Goal: Find specific page/section

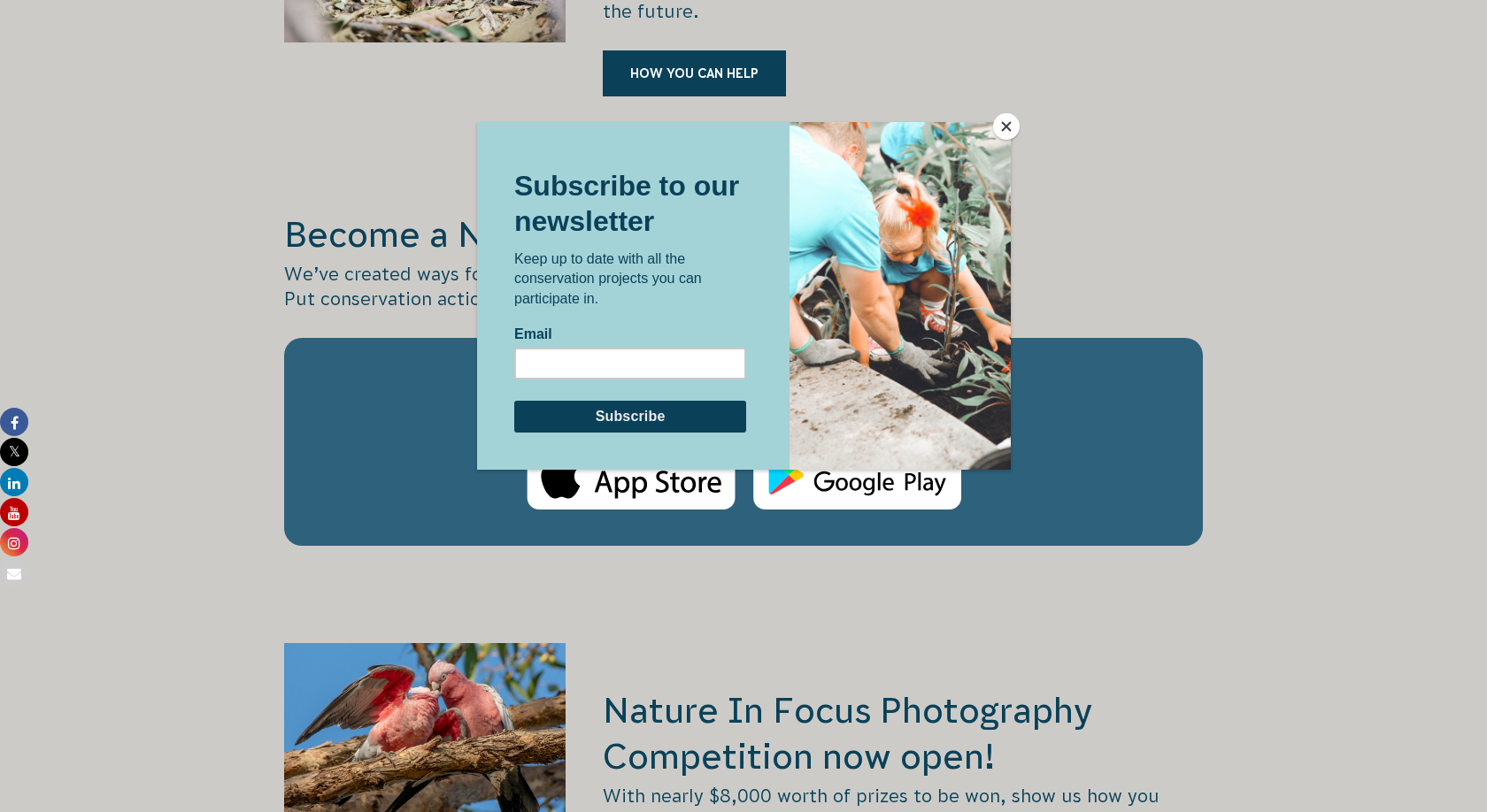
scroll to position [2881, 0]
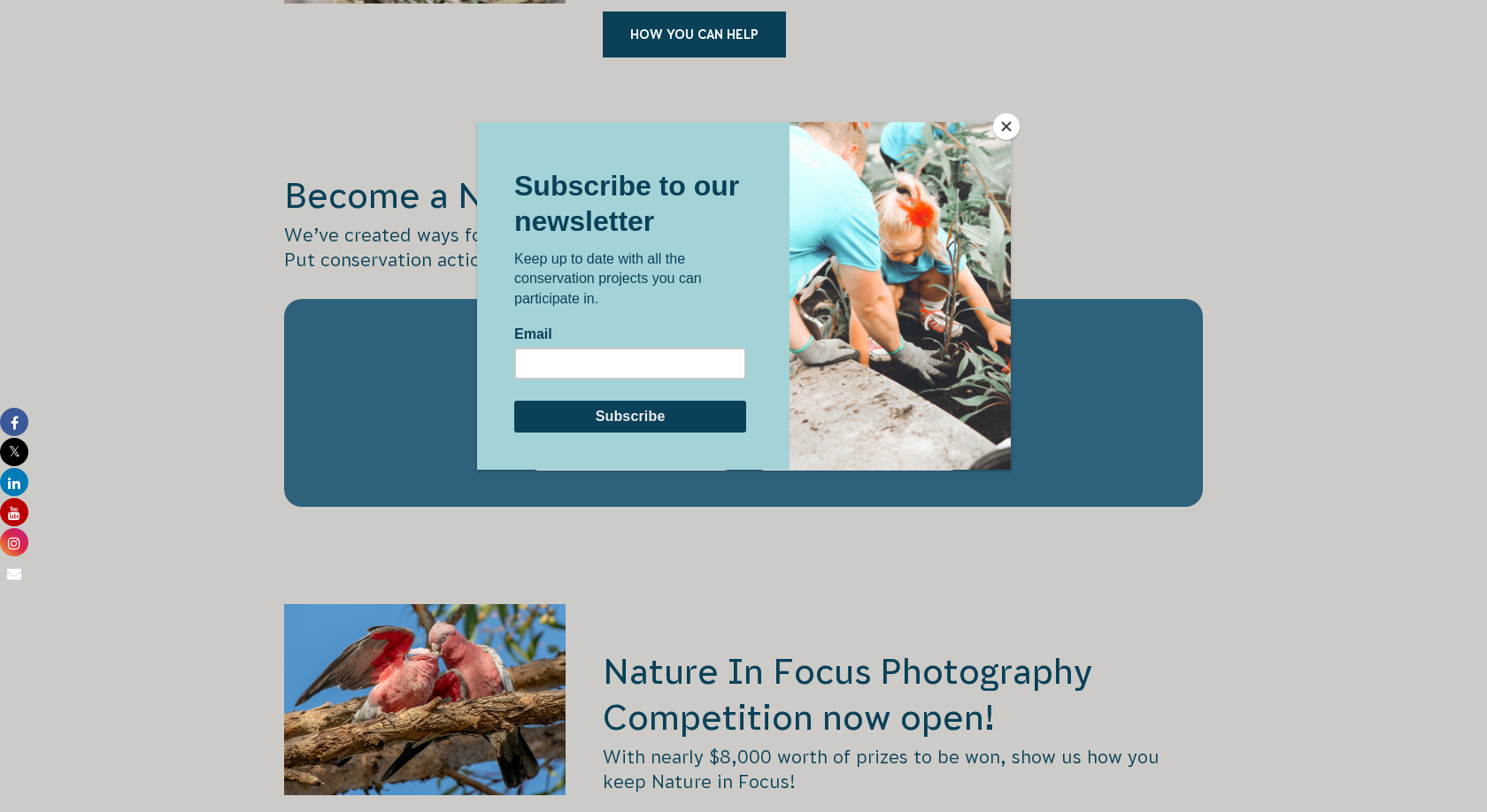
click at [1003, 127] on button "Close" at bounding box center [1006, 126] width 27 height 27
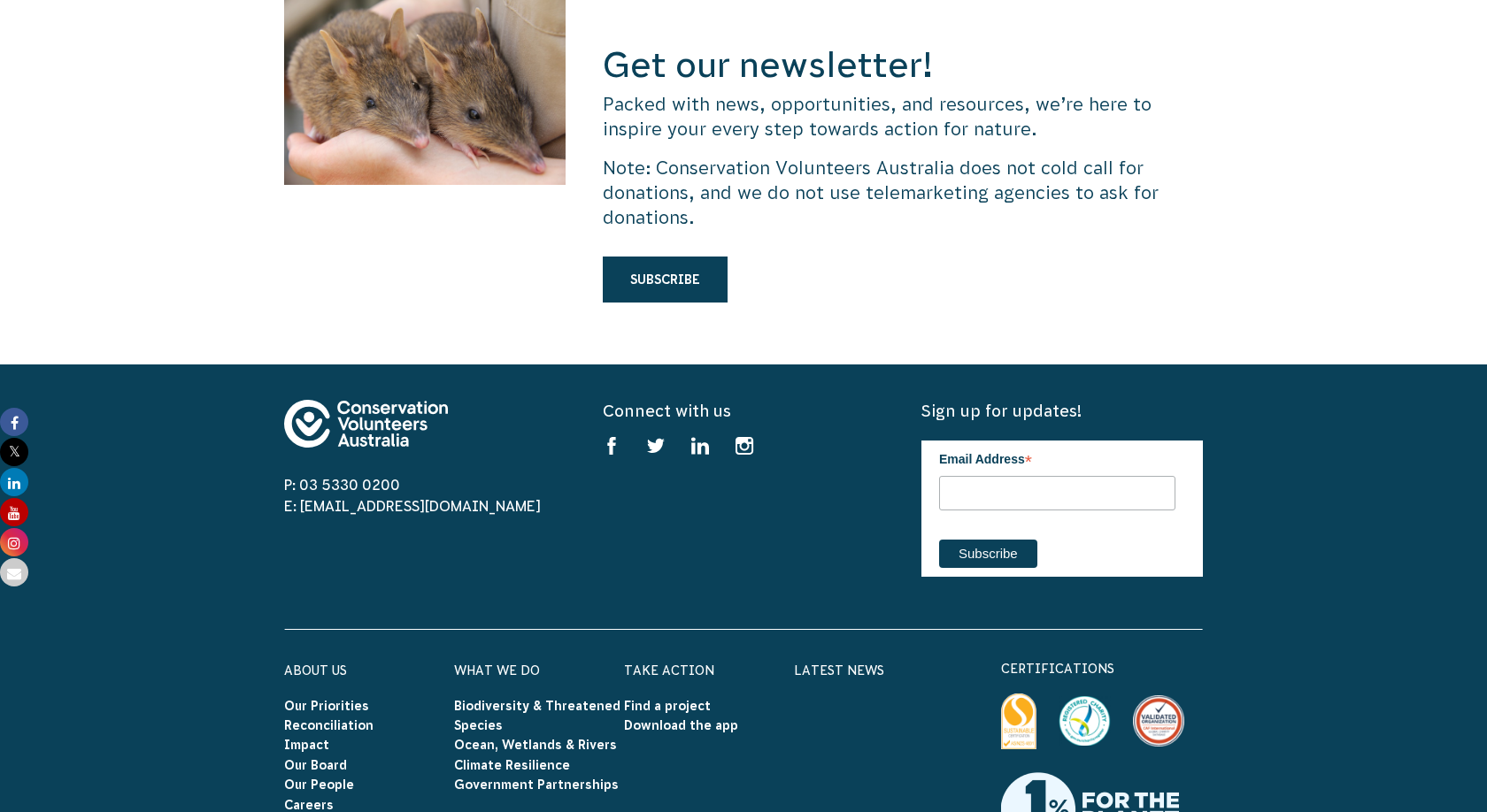
scroll to position [5471, 0]
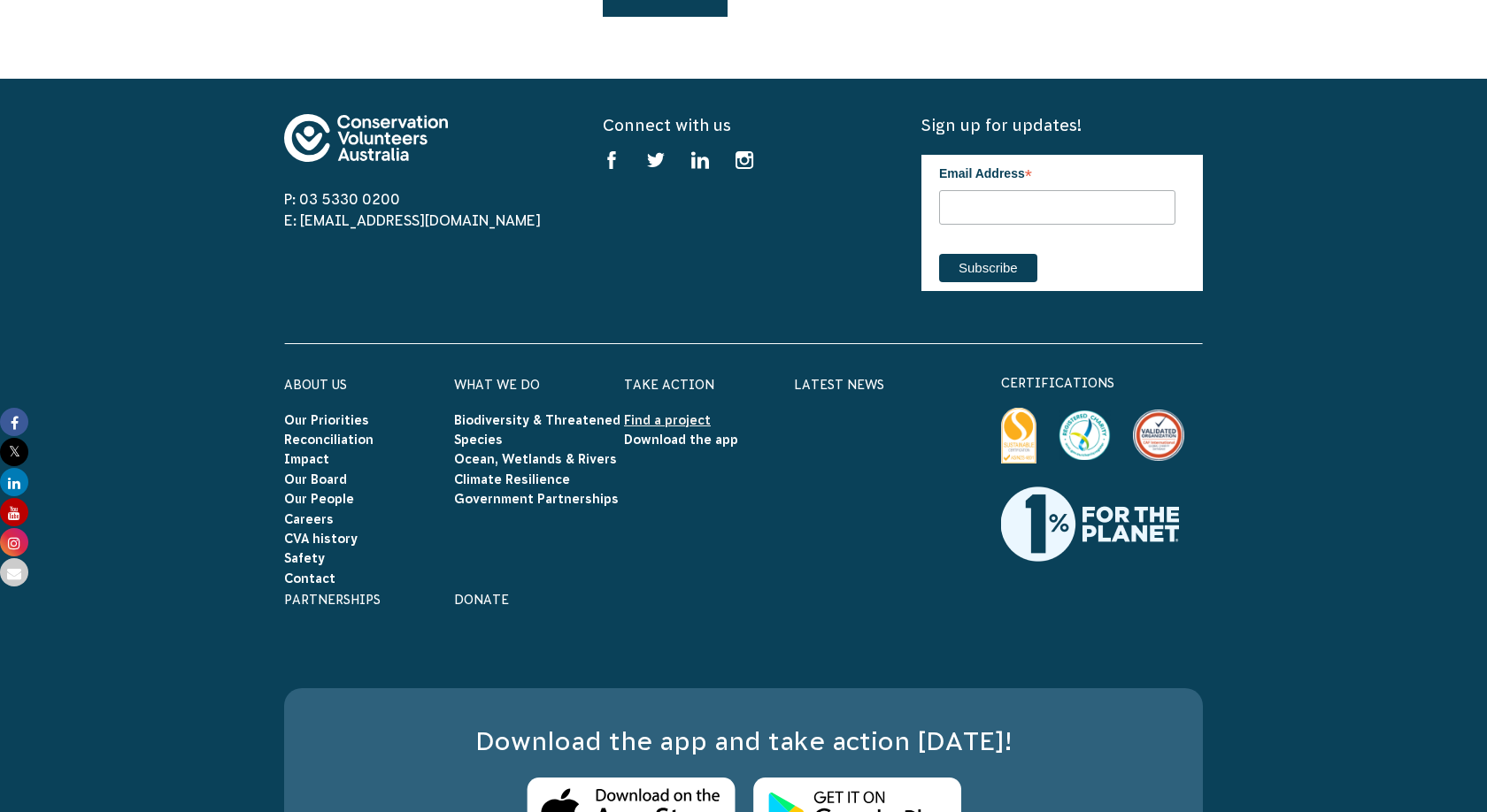
click at [671, 413] on link "Find a project" at bounding box center [666, 419] width 86 height 14
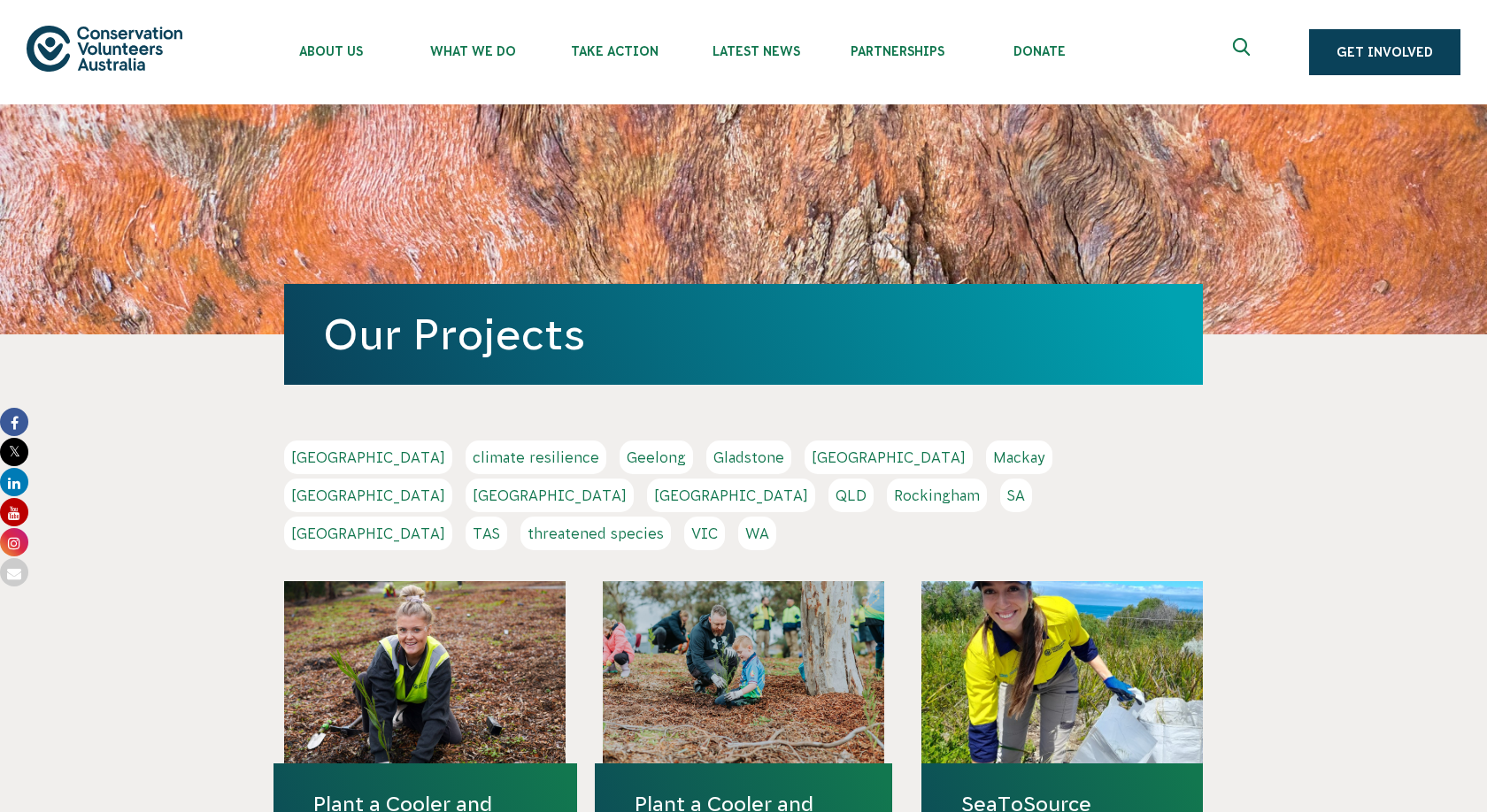
click at [634, 479] on link "[GEOGRAPHIC_DATA]" at bounding box center [550, 496] width 168 height 33
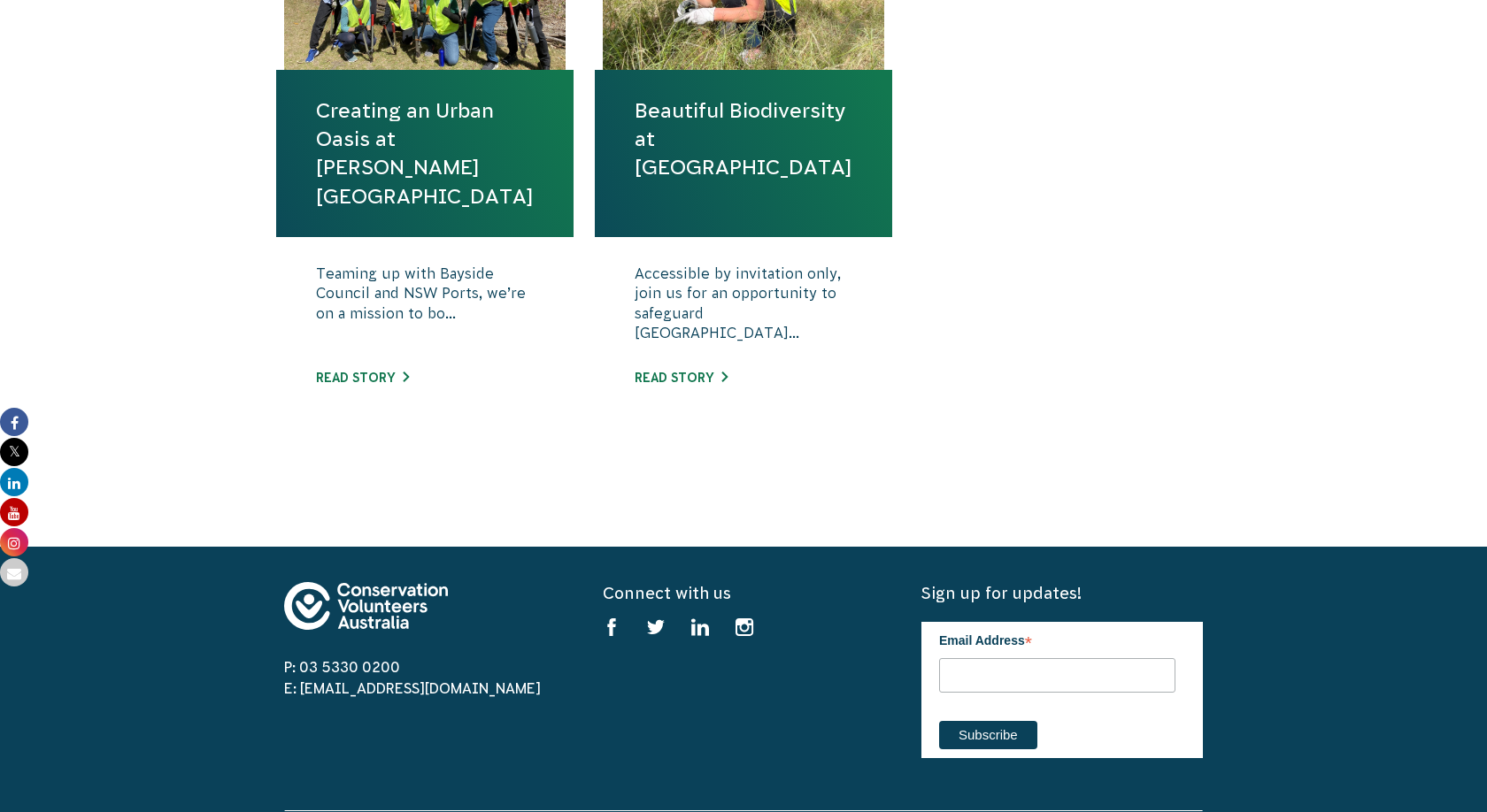
scroll to position [784, 0]
